Goal: Check status: Check status

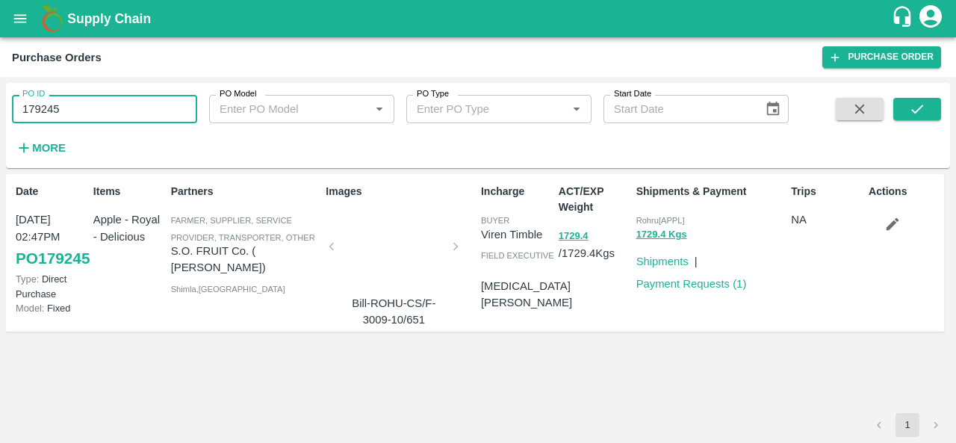
click at [142, 111] on input "179245" at bounding box center [104, 109] width 185 height 28
drag, startPoint x: 0, startPoint y: 0, endPoint x: 142, endPoint y: 111, distance: 179.9
click at [142, 111] on input "179245" at bounding box center [104, 109] width 185 height 28
paste input "text"
click at [913, 110] on icon "submit" at bounding box center [917, 109] width 16 height 16
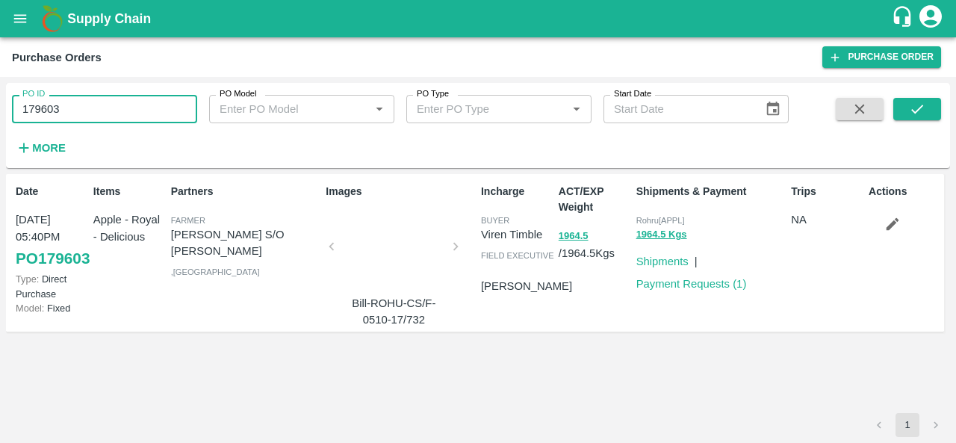
click at [131, 116] on input "179603" at bounding box center [104, 109] width 185 height 28
paste input "text"
click at [905, 116] on button "submit" at bounding box center [917, 109] width 48 height 22
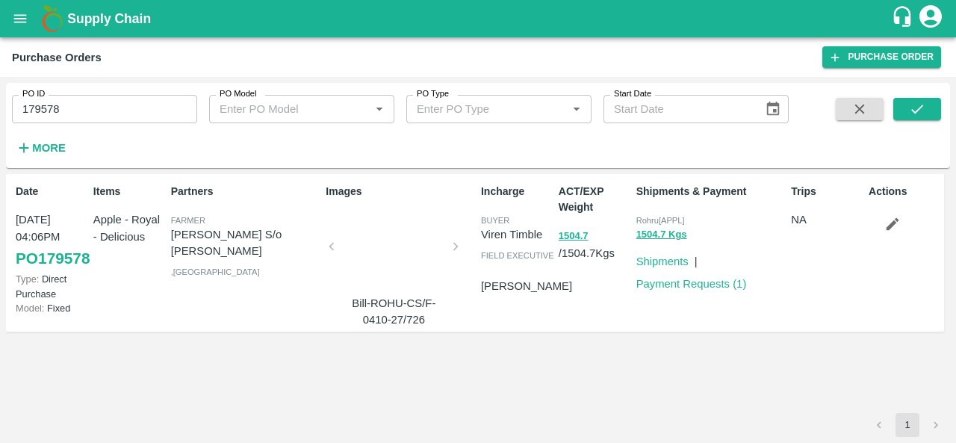
click at [138, 106] on input "179578" at bounding box center [104, 109] width 185 height 28
paste input "text"
click at [919, 98] on button "submit" at bounding box center [917, 109] width 48 height 22
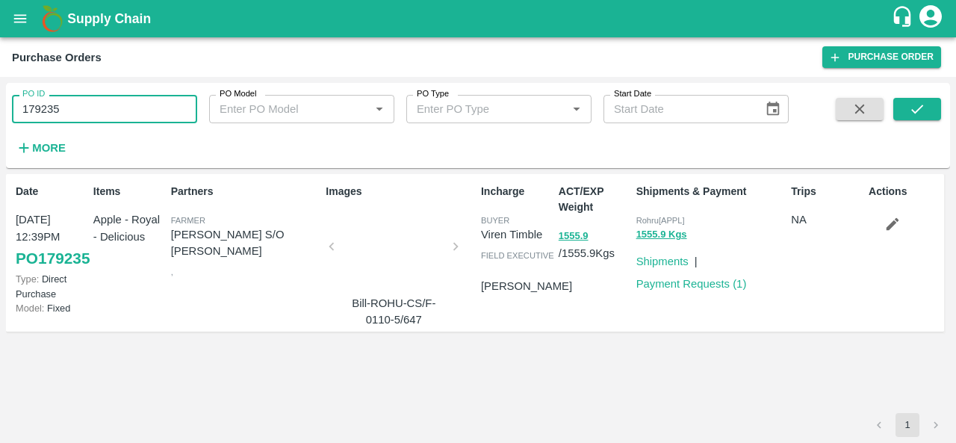
click at [89, 114] on input "179235" at bounding box center [104, 109] width 185 height 28
paste input "text"
click at [914, 100] on button "submit" at bounding box center [917, 109] width 48 height 22
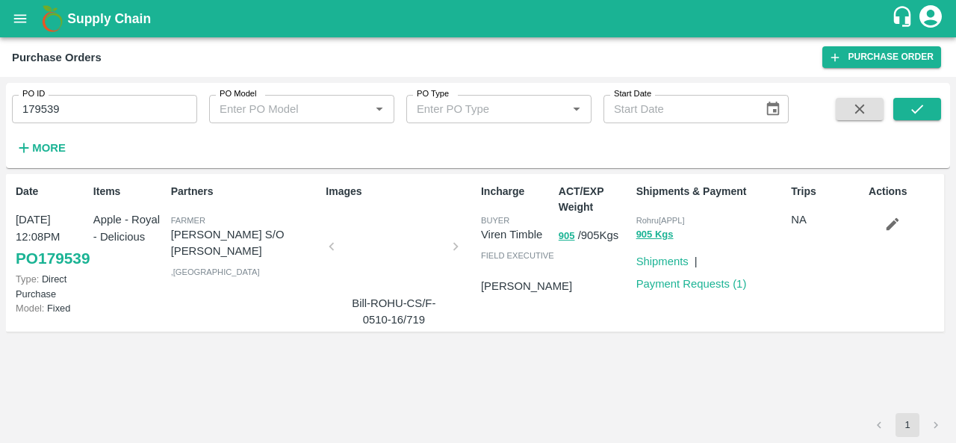
click at [128, 98] on input "179539" at bounding box center [104, 109] width 185 height 28
paste input "text"
click at [913, 106] on icon "submit" at bounding box center [917, 109] width 16 height 16
click at [88, 105] on input "179537" at bounding box center [104, 109] width 185 height 28
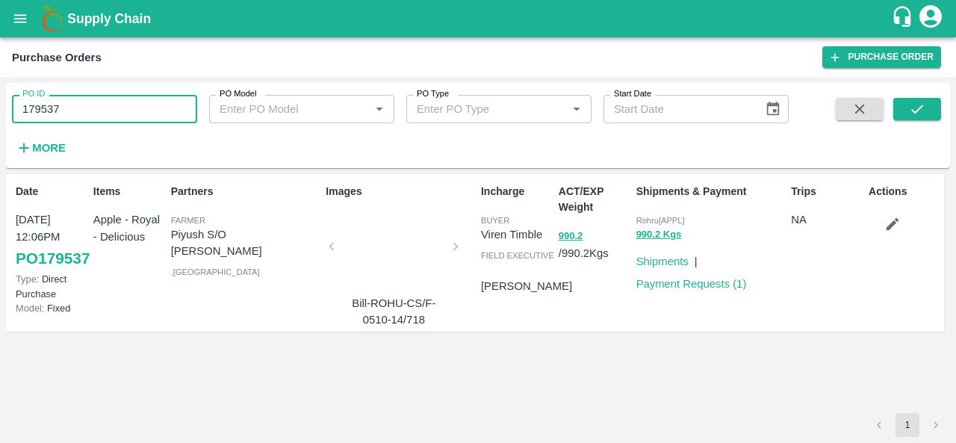
click at [88, 105] on input "179537" at bounding box center [104, 109] width 185 height 28
paste input "text"
click at [914, 108] on icon "submit" at bounding box center [917, 109] width 16 height 16
click at [90, 113] on input "179524" at bounding box center [104, 109] width 185 height 28
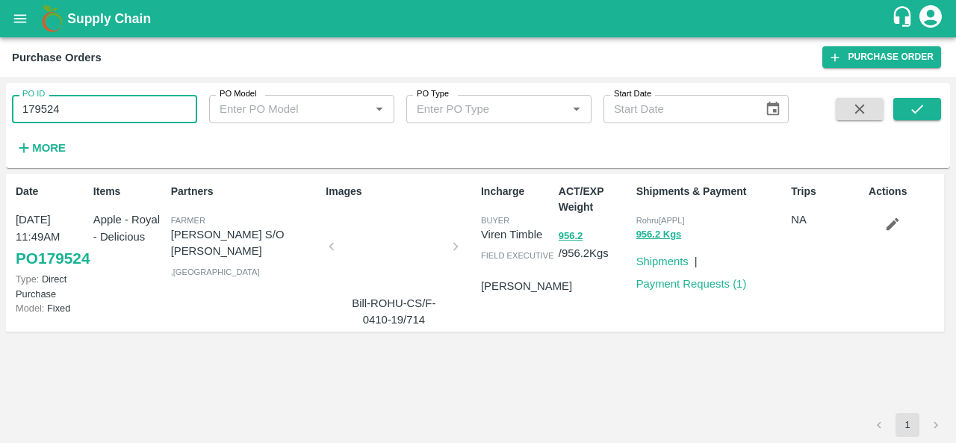
paste input "text"
click at [919, 109] on icon "submit" at bounding box center [917, 109] width 12 height 9
click at [90, 98] on input "179519" at bounding box center [104, 109] width 185 height 28
paste input "text"
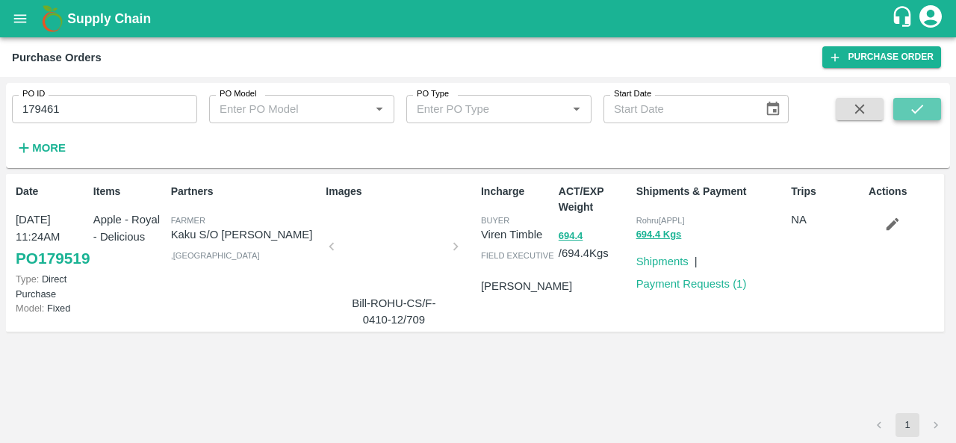
click at [920, 100] on button "submit" at bounding box center [917, 109] width 48 height 22
click at [91, 99] on input "179461" at bounding box center [104, 109] width 185 height 28
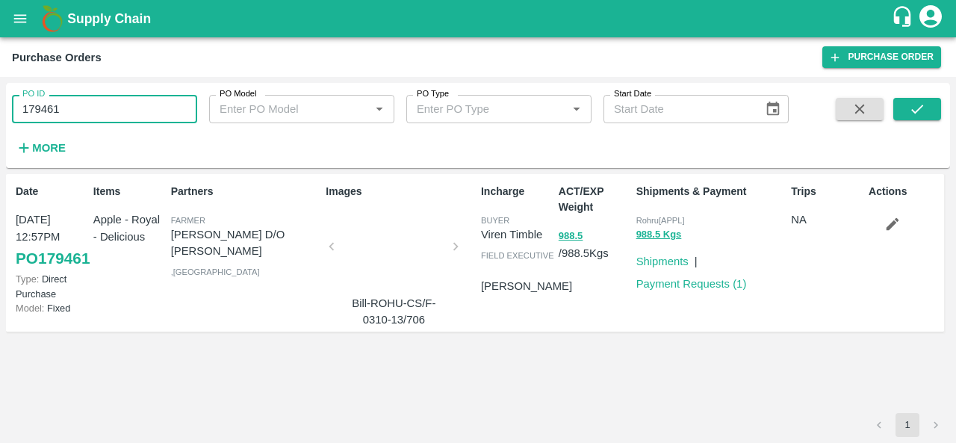
click at [91, 99] on input "179461" at bounding box center [104, 109] width 185 height 28
paste input "text"
click at [900, 107] on button "submit" at bounding box center [917, 109] width 48 height 22
click at [71, 110] on input "179460" at bounding box center [104, 109] width 185 height 28
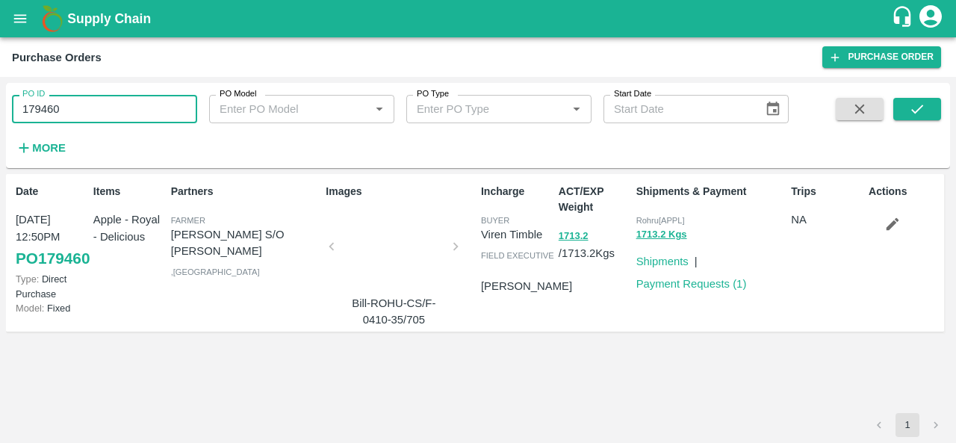
paste input "text"
click at [920, 106] on icon "submit" at bounding box center [917, 109] width 16 height 16
click at [69, 111] on input "179456" at bounding box center [104, 109] width 185 height 28
paste input "text"
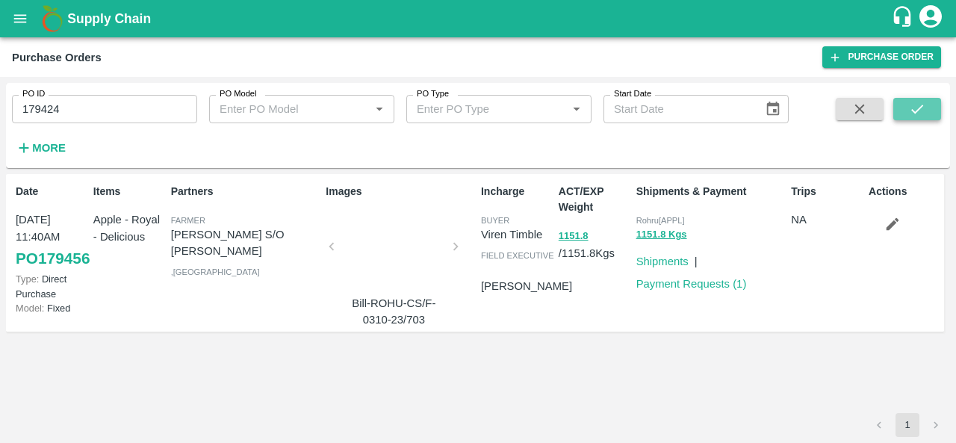
click at [912, 113] on icon "submit" at bounding box center [917, 109] width 16 height 16
click at [81, 114] on input "179424" at bounding box center [104, 109] width 185 height 28
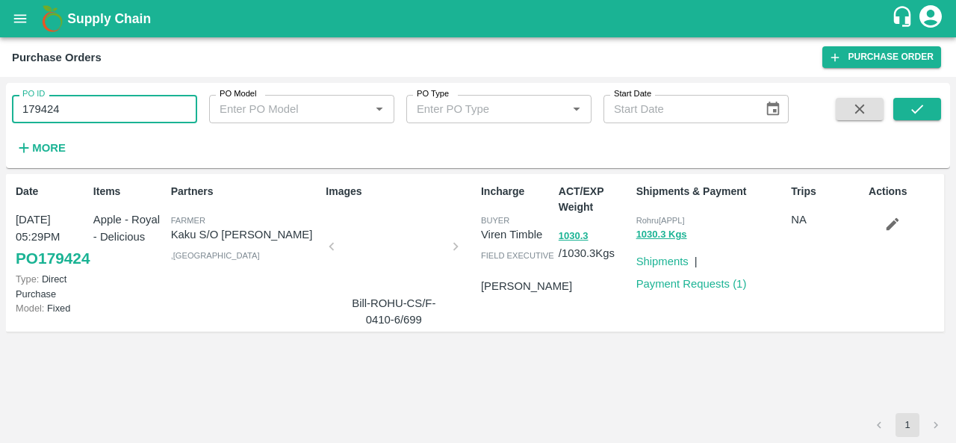
click at [81, 114] on input "179424" at bounding box center [104, 109] width 185 height 28
paste input "text"
click at [920, 113] on icon "submit" at bounding box center [917, 109] width 16 height 16
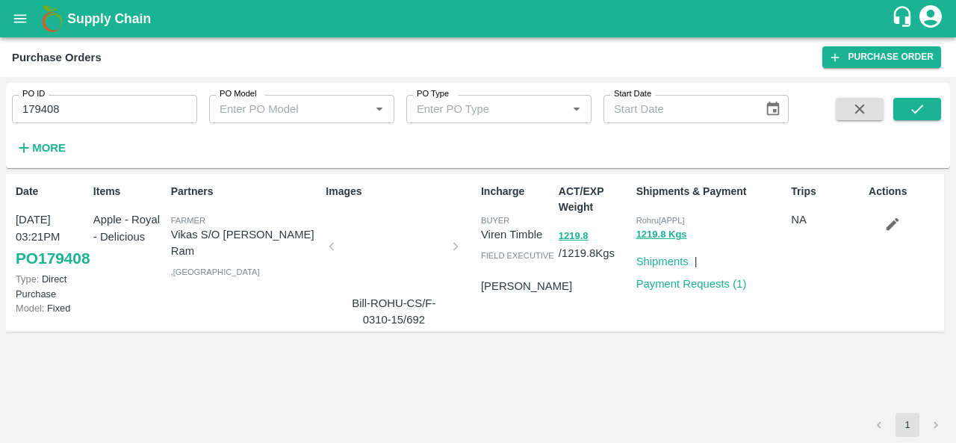
click at [612, 326] on div "ACT/EXP Weight 1219.8 / 1219.8 Kgs" at bounding box center [592, 253] width 78 height 150
click at [118, 104] on input "179408" at bounding box center [104, 109] width 185 height 28
paste input "text"
click at [920, 104] on icon "submit" at bounding box center [917, 109] width 16 height 16
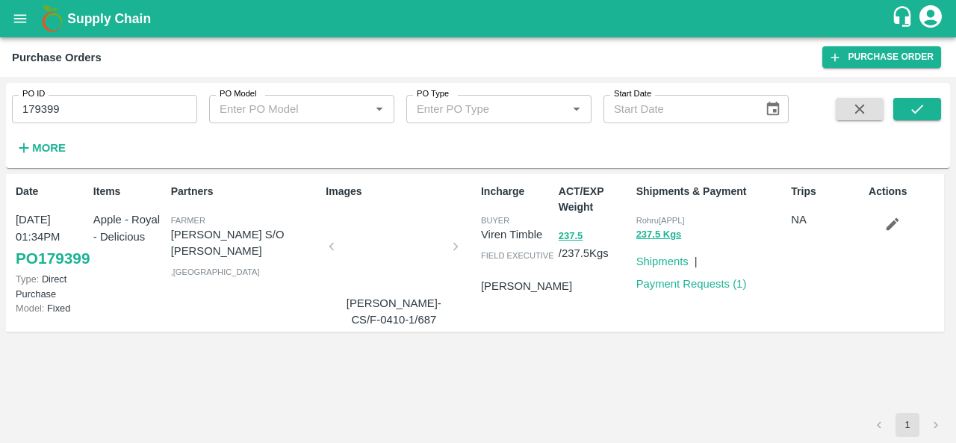
click at [102, 110] on input "179399" at bounding box center [104, 109] width 185 height 28
click at [915, 109] on icon "submit" at bounding box center [917, 109] width 16 height 16
click at [78, 114] on input "179399" at bounding box center [104, 109] width 185 height 28
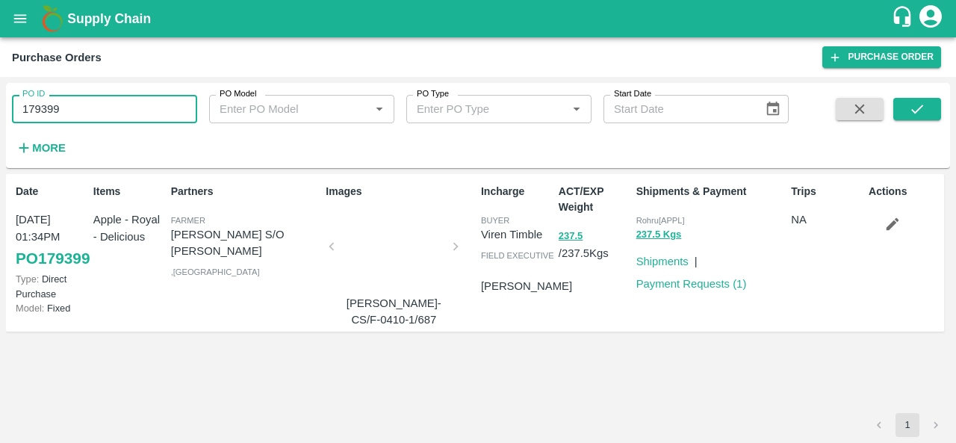
paste input "text"
click at [920, 110] on icon "submit" at bounding box center [917, 109] width 16 height 16
click at [111, 107] on input "179395" at bounding box center [104, 109] width 185 height 28
paste input "text"
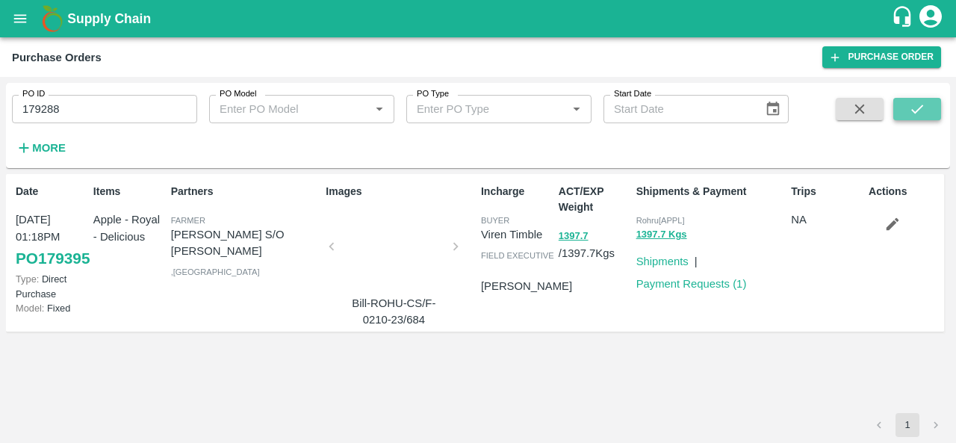
click at [934, 102] on button "submit" at bounding box center [917, 109] width 48 height 22
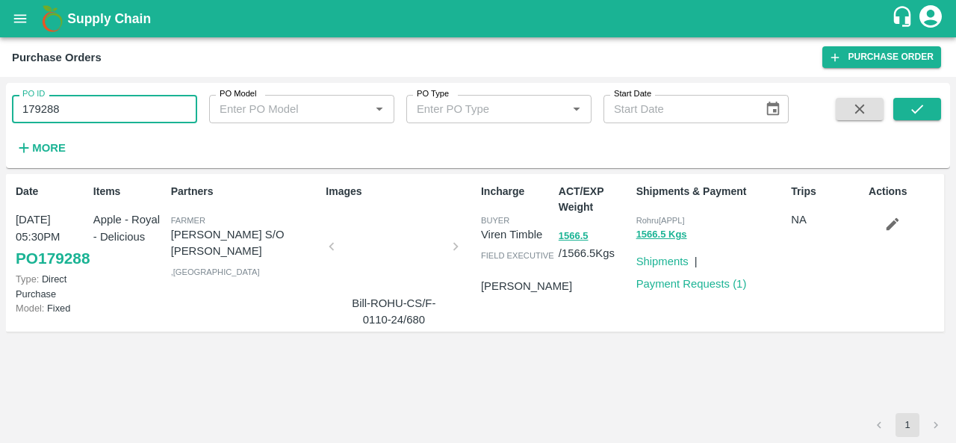
click at [87, 114] on input "179288" at bounding box center [104, 109] width 185 height 28
paste input "text"
click at [913, 110] on icon "submit" at bounding box center [917, 109] width 16 height 16
click at [118, 105] on input "179260" at bounding box center [104, 109] width 185 height 28
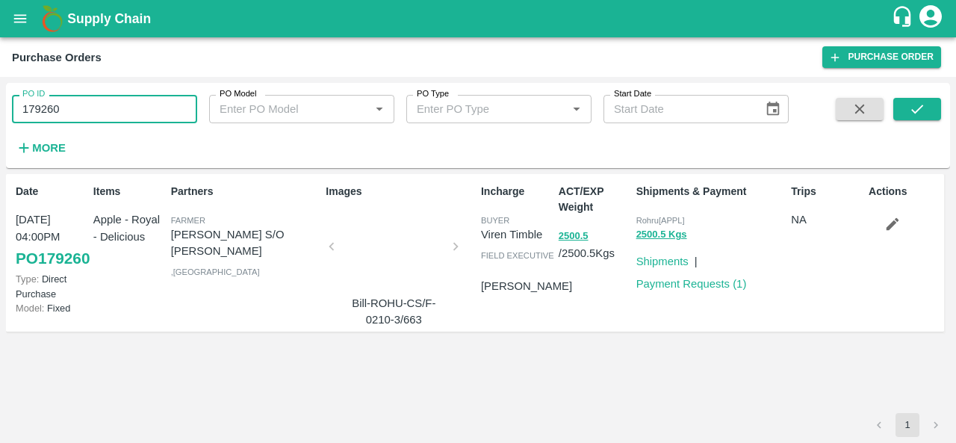
click at [118, 105] on input "179260" at bounding box center [104, 109] width 185 height 28
paste input "text"
click at [904, 111] on button "submit" at bounding box center [917, 109] width 48 height 22
click at [122, 104] on input "179255" at bounding box center [104, 109] width 185 height 28
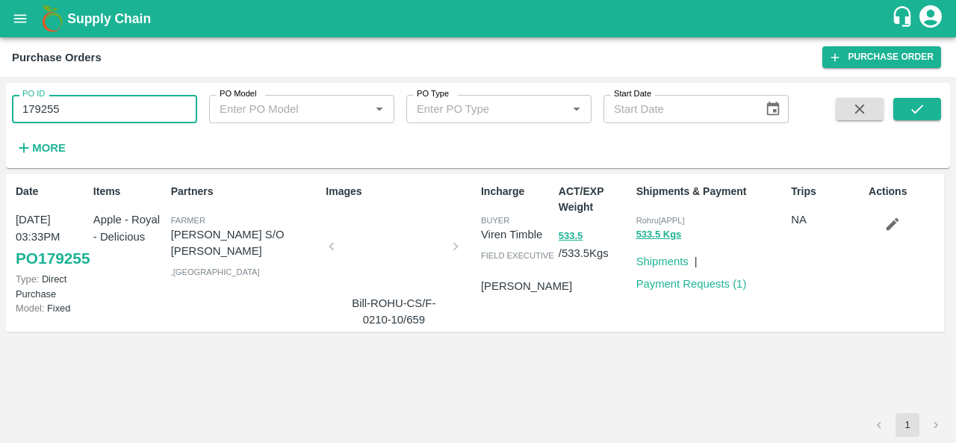
paste input "text"
type input "179236"
click at [923, 108] on icon "submit" at bounding box center [917, 109] width 16 height 16
